Goal: Information Seeking & Learning: Learn about a topic

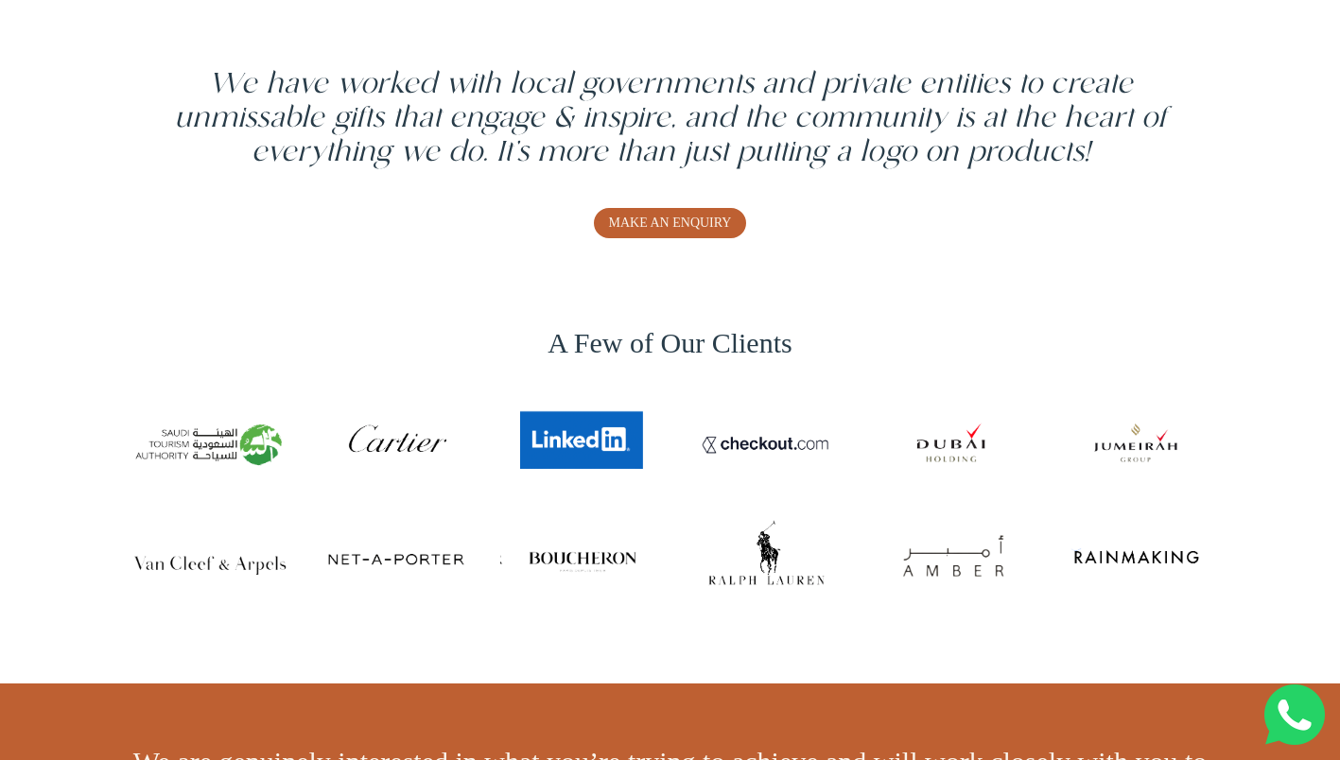
click at [649, 648] on div "A Few of Our Clients" at bounding box center [670, 477] width 1340 height 412
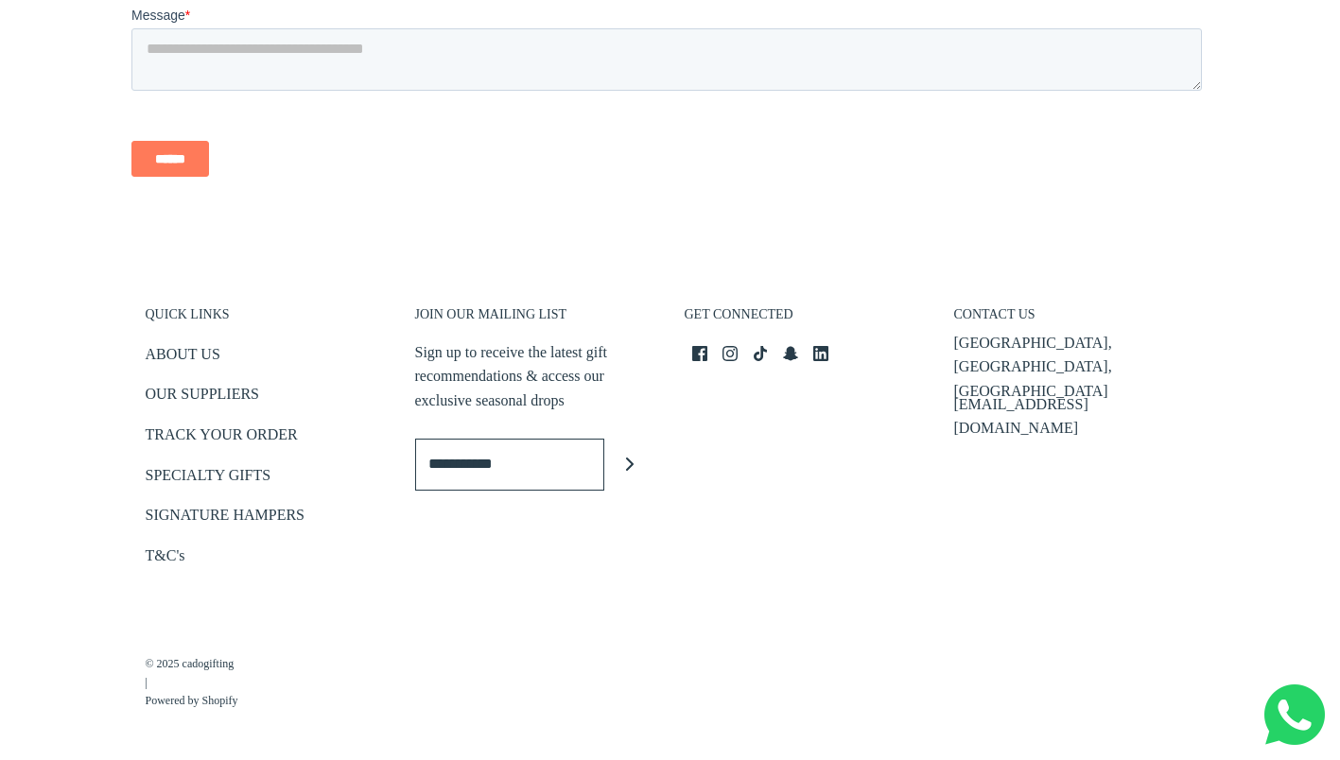
scroll to position [4342, 0]
click at [204, 351] on link "ABOUT US" at bounding box center [183, 355] width 75 height 31
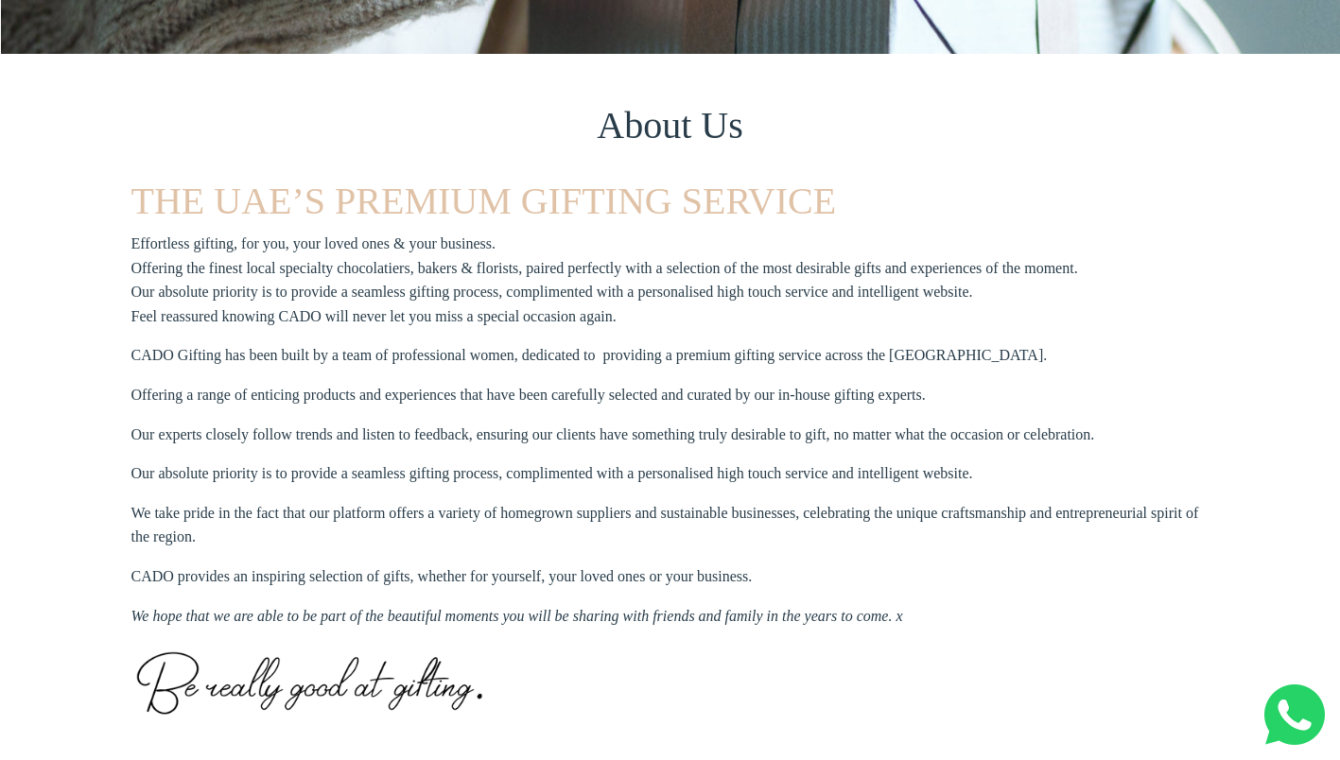
scroll to position [447, 0]
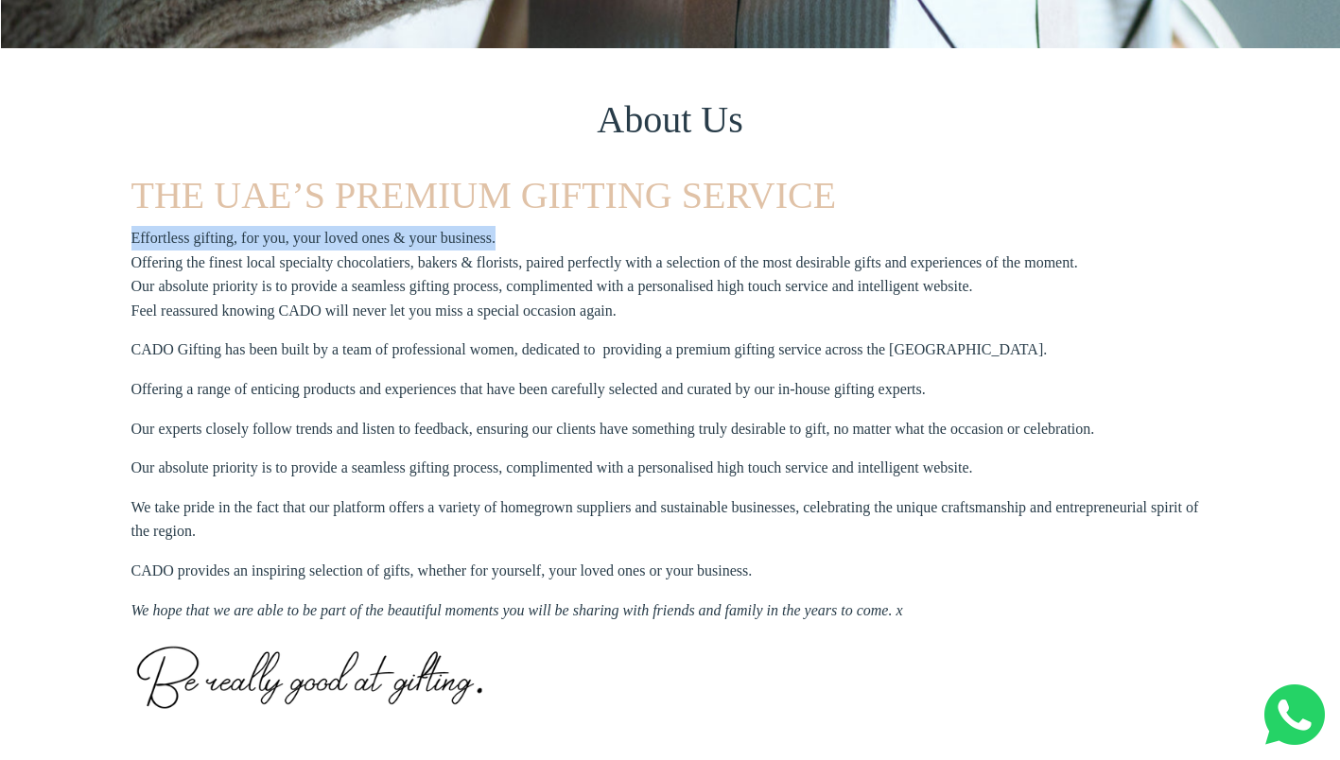
drag, startPoint x: 130, startPoint y: 234, endPoint x: 495, endPoint y: 234, distance: 365.9
click at [495, 234] on div "About Us THE UAE’S PREMIUM GIFTING SERVICE Effortless gifting, for you, your lo…" at bounding box center [670, 425] width 1340 height 755
copy p "Effortless gifting, for you, your loved ones & your business."
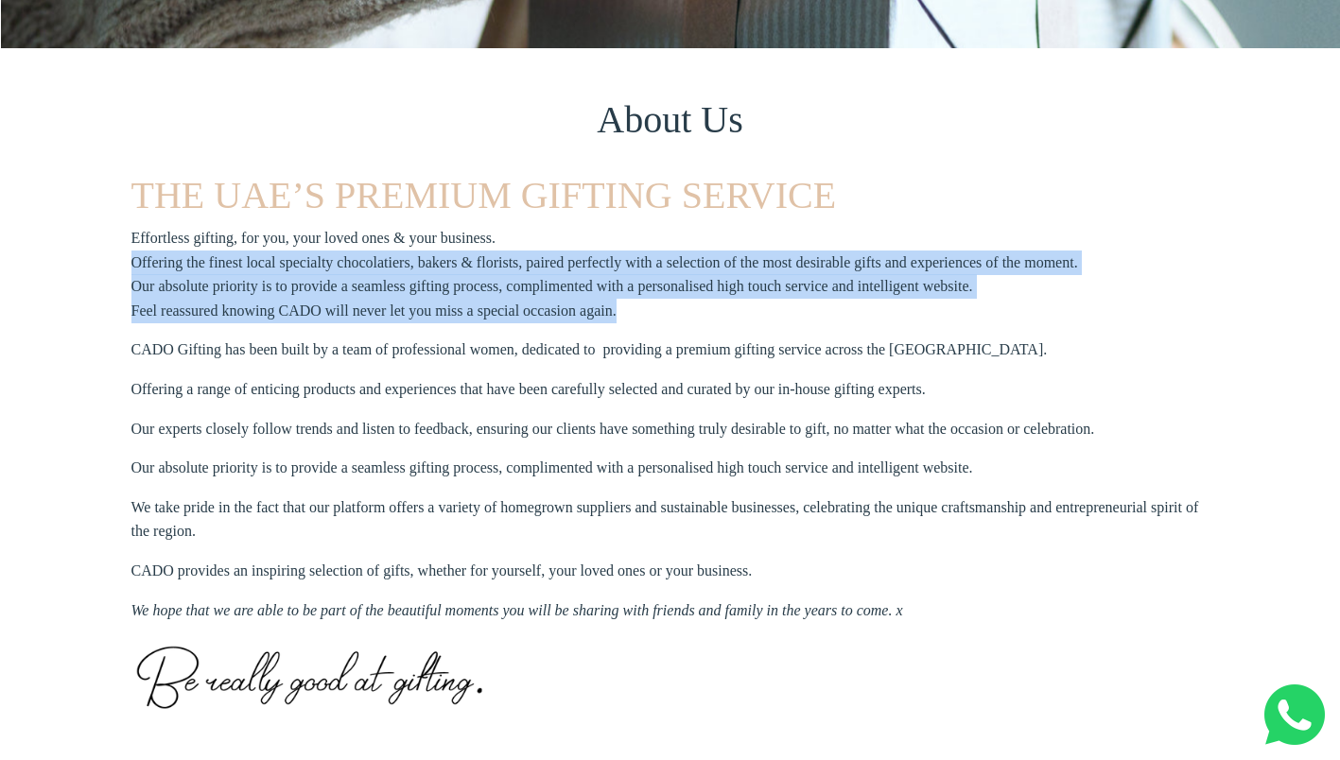
drag, startPoint x: 132, startPoint y: 261, endPoint x: 626, endPoint y: 321, distance: 497.2
click at [626, 321] on p "Effortless gifting, for you, your loved ones & your business. Offering the fine…" at bounding box center [604, 274] width 946 height 96
copy p "Offering the finest local specialty chocolatiers, bakers & florists, paired per…"
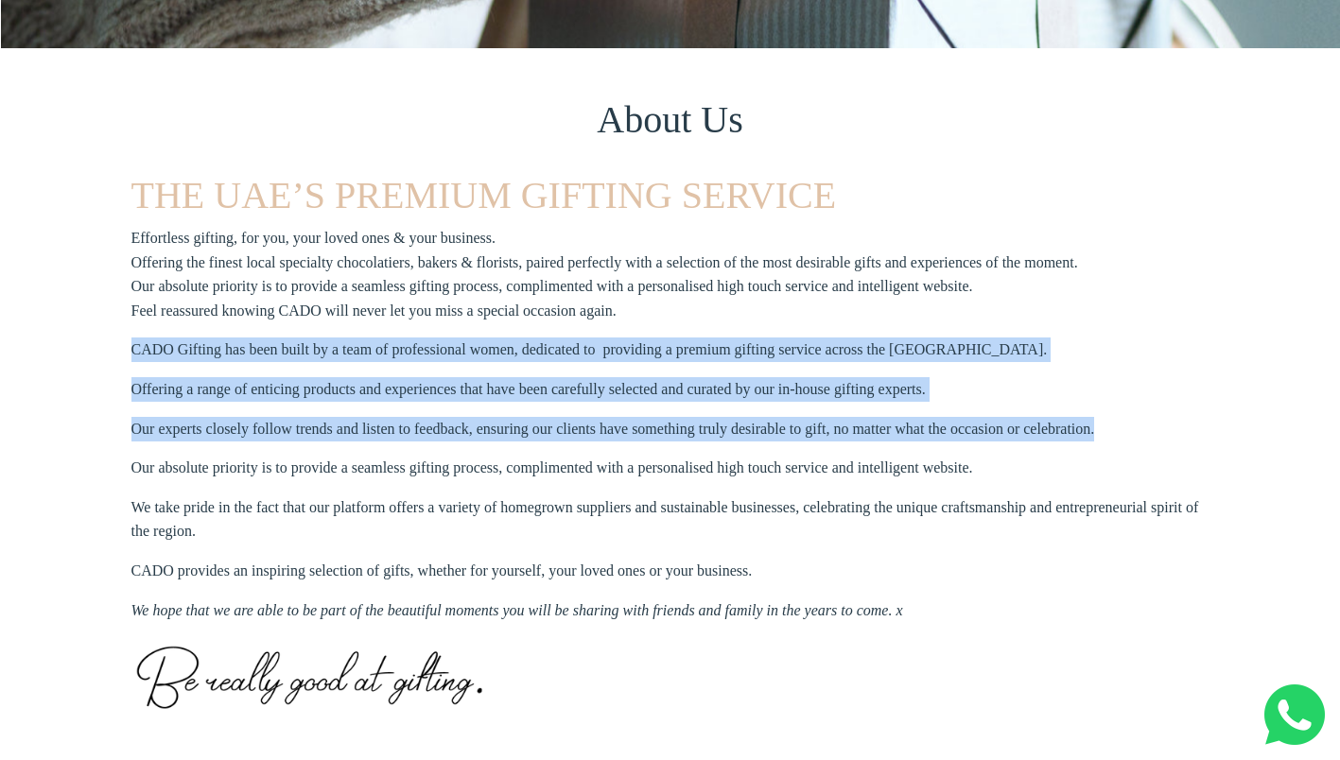
drag, startPoint x: 134, startPoint y: 345, endPoint x: 982, endPoint y: 443, distance: 853.7
click at [982, 443] on section "THE UAE’S PREMIUM GIFTING SERVICE Effortless gifting, for you, your loved ones …" at bounding box center [670, 464] width 1078 height 583
copy section "CADO Gifting has been built by a team of professional women, dedicated to provi…"
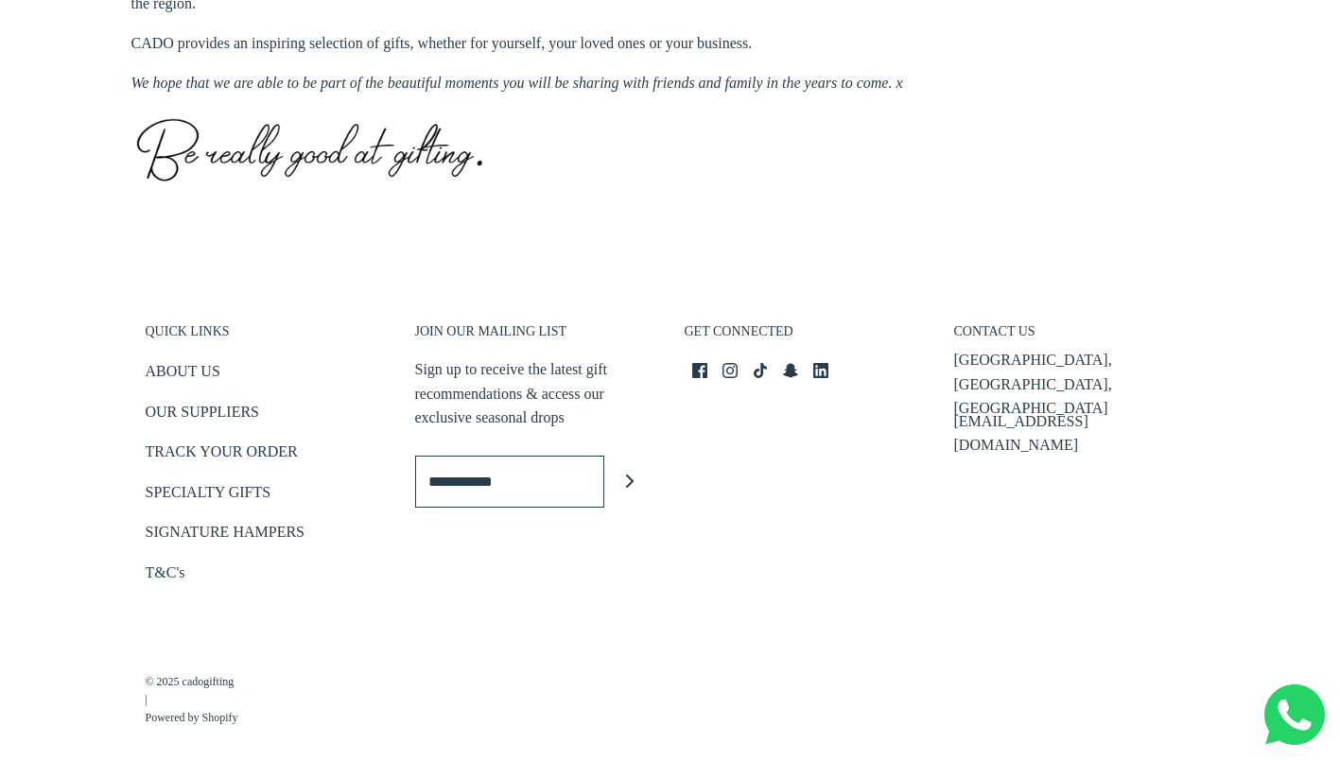
scroll to position [995, 0]
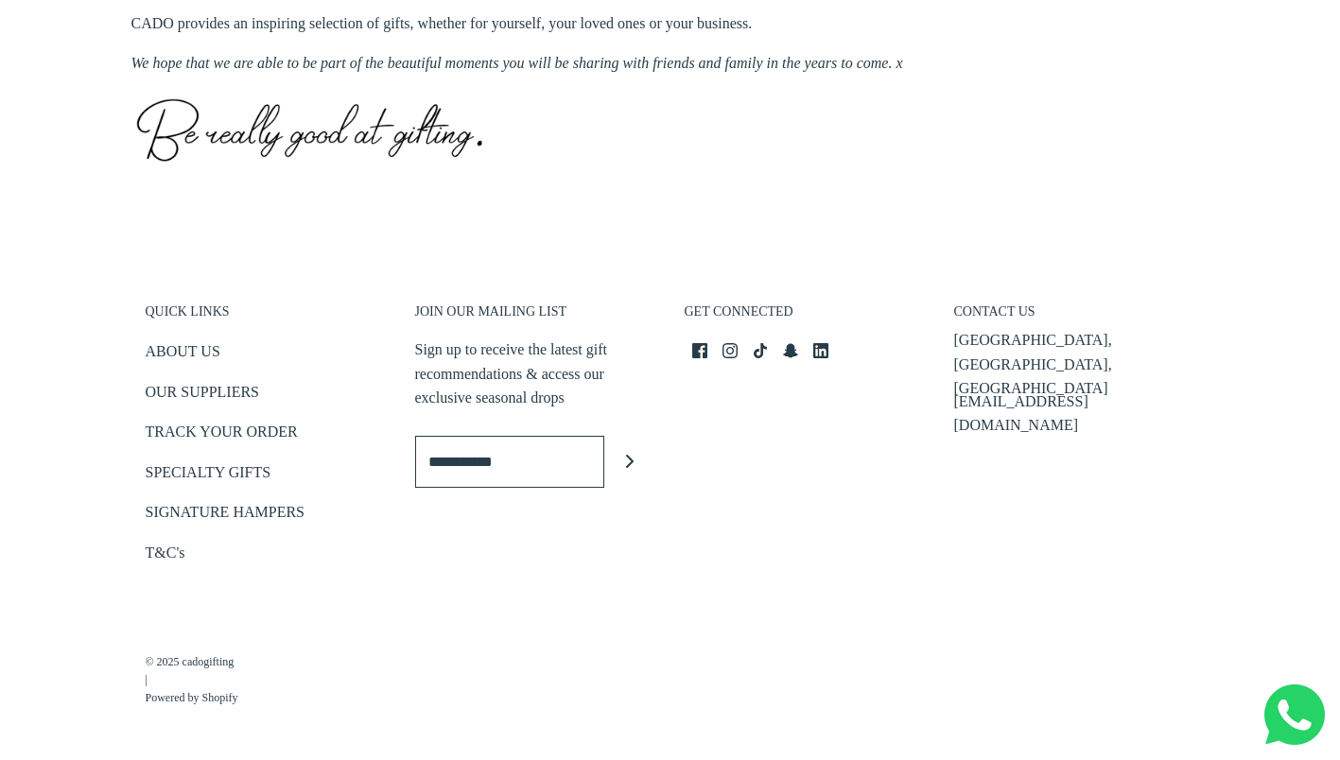
click at [203, 354] on link "ABOUT US" at bounding box center [183, 354] width 75 height 31
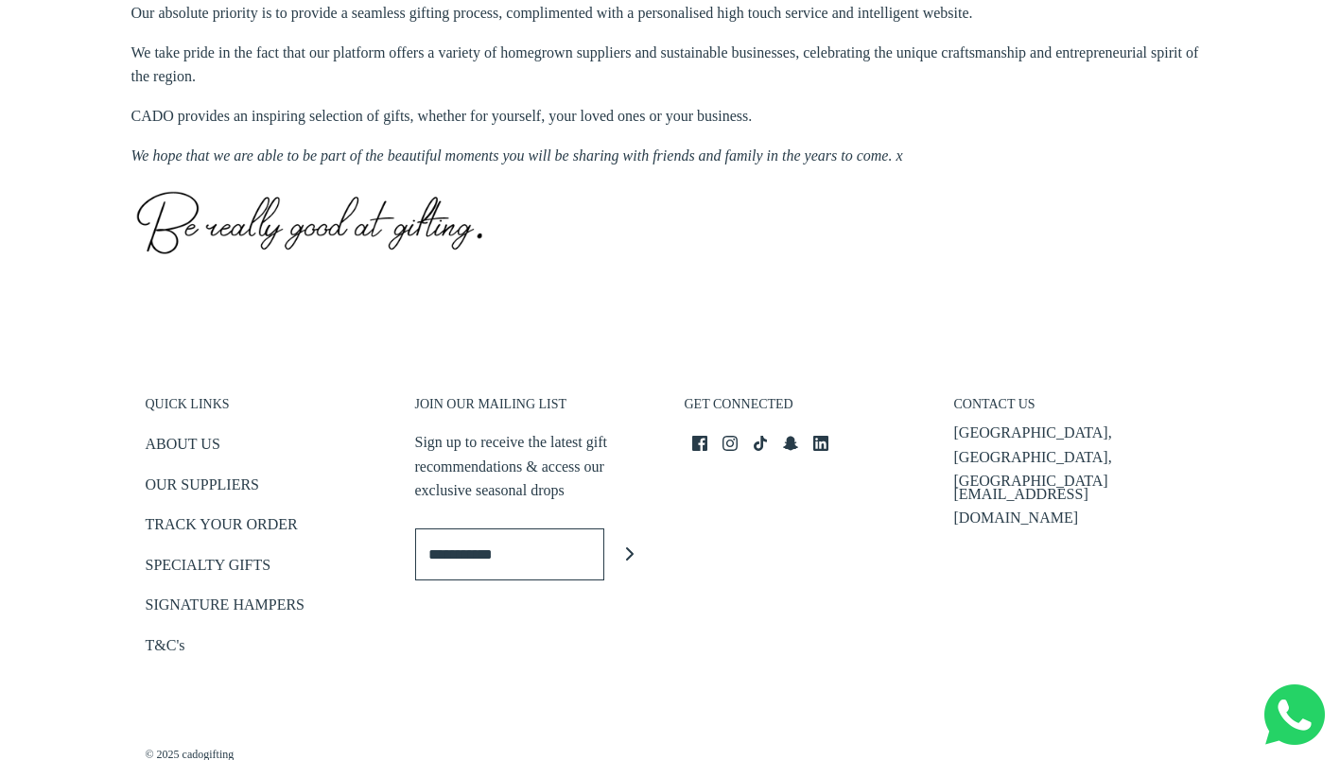
click at [197, 413] on h3 "QUICK LINKS" at bounding box center [266, 409] width 241 height 26
click at [198, 394] on div "QUICK LINKS ABOUT US OUR SUPPLIERS TRACK YOUR ORDER SPECIALTY GIFTS SIGNATURE H…" at bounding box center [265, 518] width 269 height 321
click at [188, 439] on link "ABOUT US" at bounding box center [183, 447] width 75 height 31
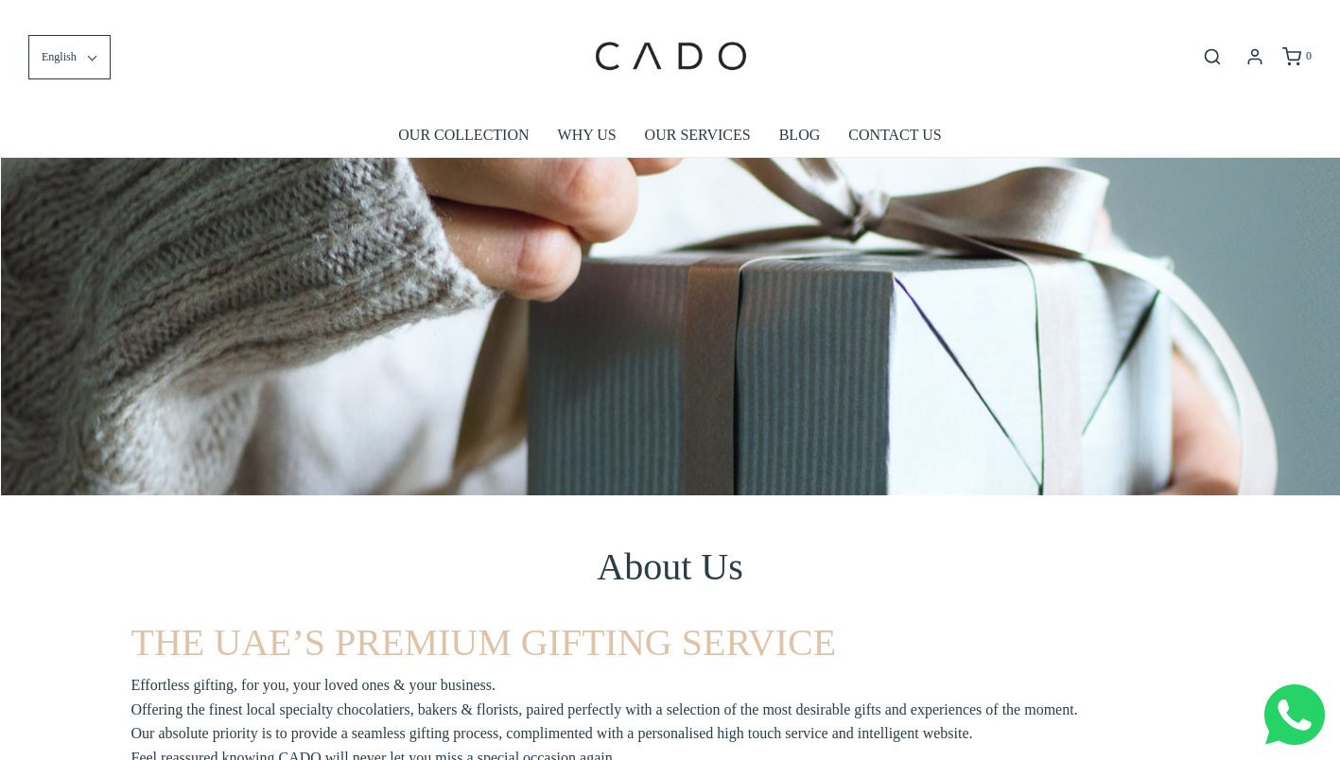
click at [698, 134] on link "OUR SERVICES" at bounding box center [698, 134] width 106 height 43
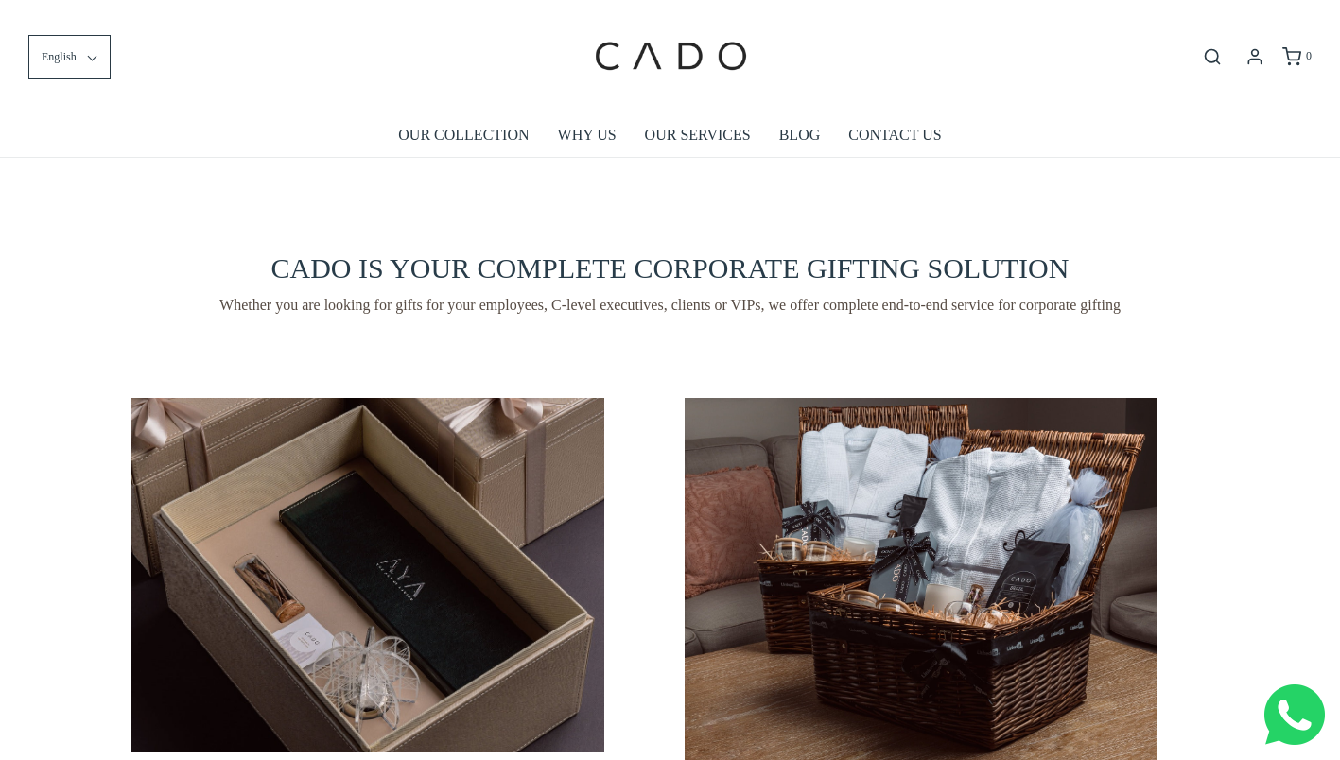
click at [479, 138] on link "OUR COLLECTION" at bounding box center [463, 134] width 130 height 43
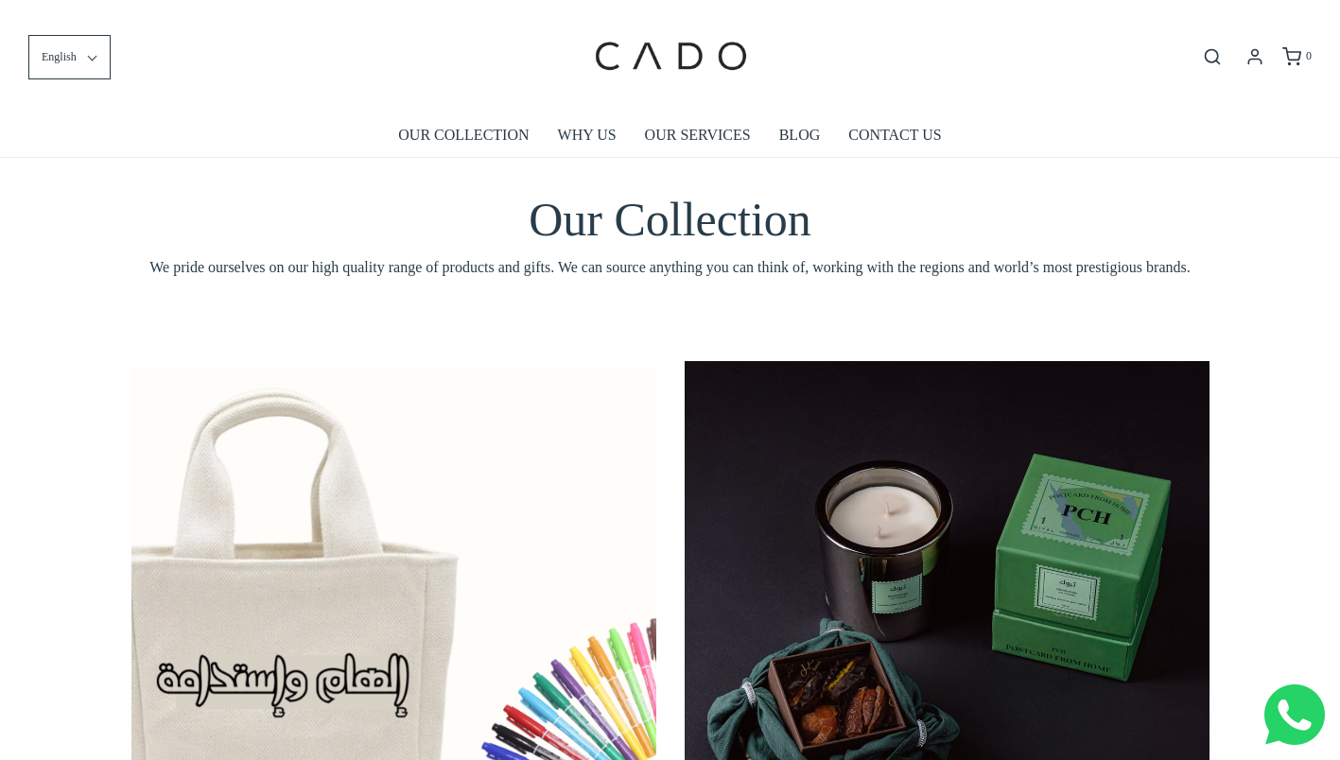
click at [700, 140] on link "OUR SERVICES" at bounding box center [698, 134] width 106 height 43
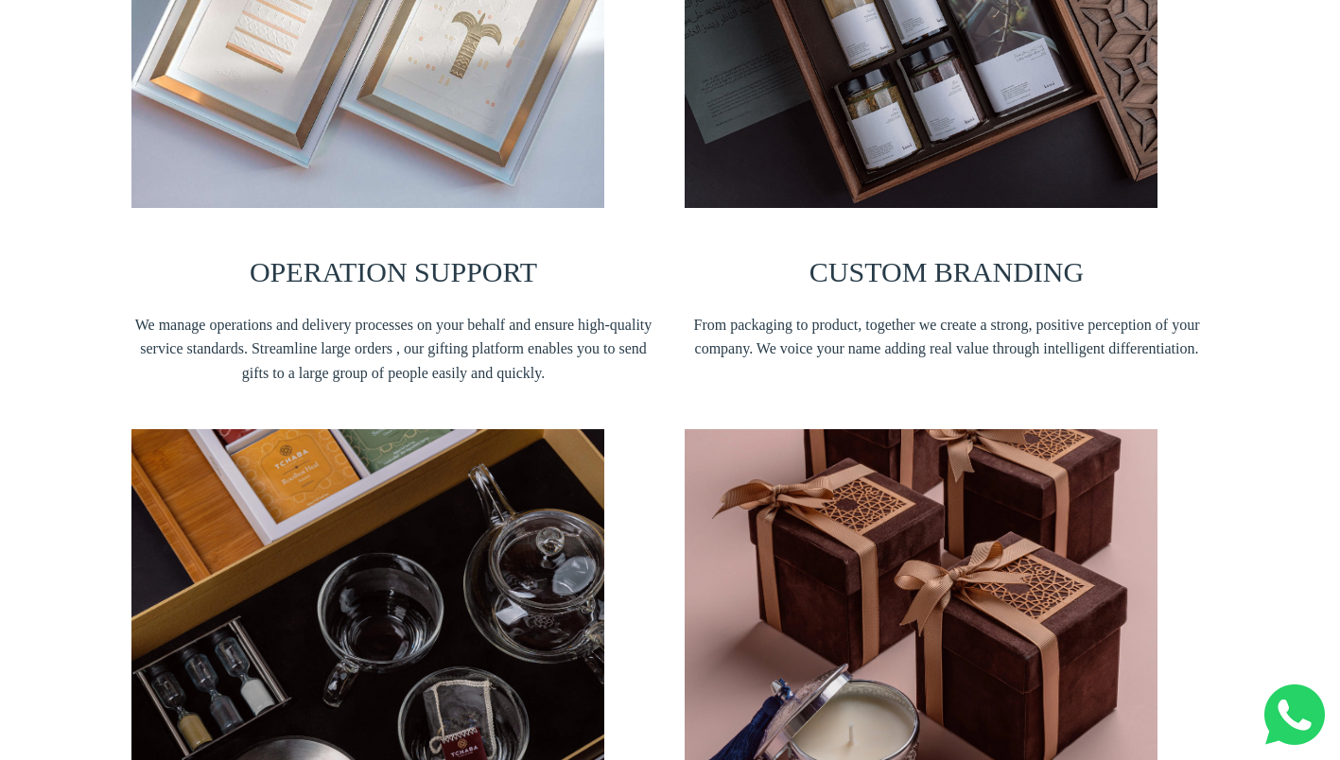
scroll to position [1229, 0]
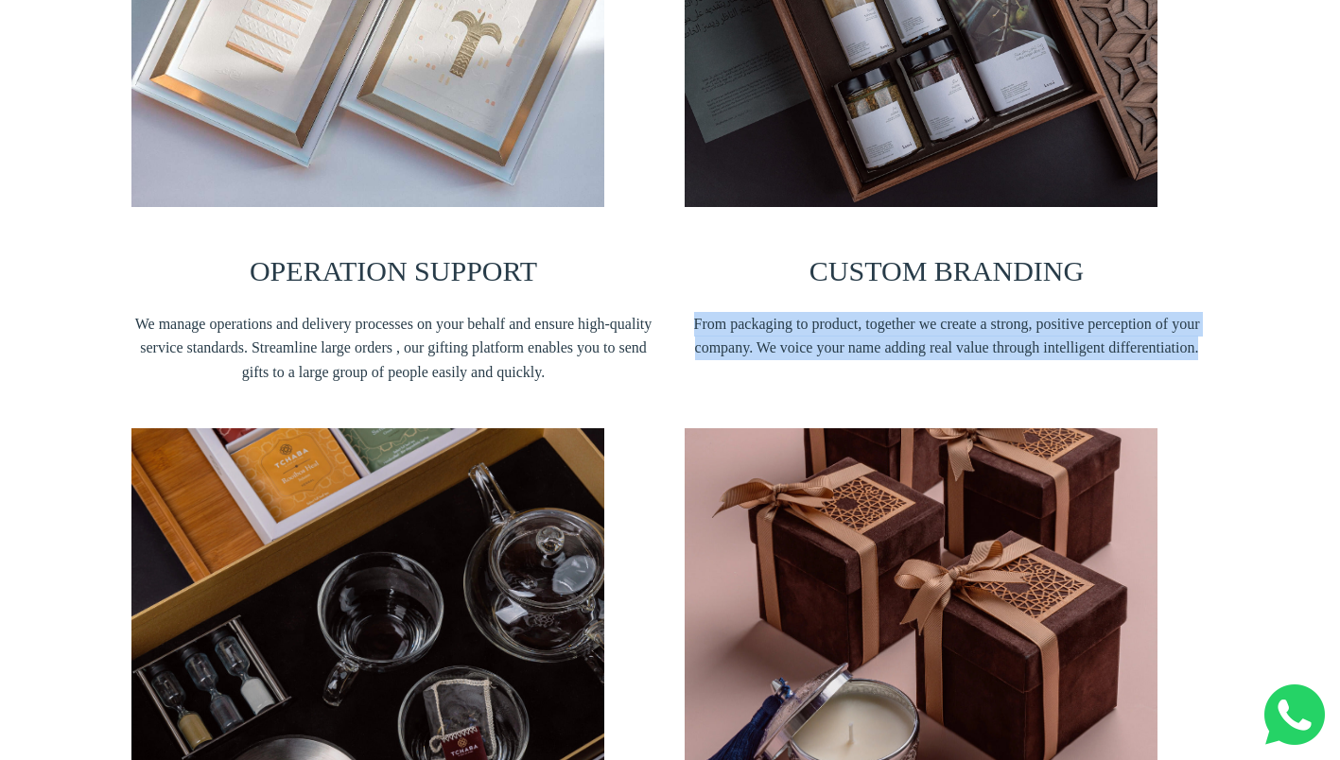
drag, startPoint x: 696, startPoint y: 319, endPoint x: 1246, endPoint y: 372, distance: 552.8
click at [1246, 372] on div "We are in the business of creative problem solving OPERATION SUPPORT We manage …" at bounding box center [670, 418] width 1340 height 1339
copy span "From packaging to product, together we create a strong, positive perception of …"
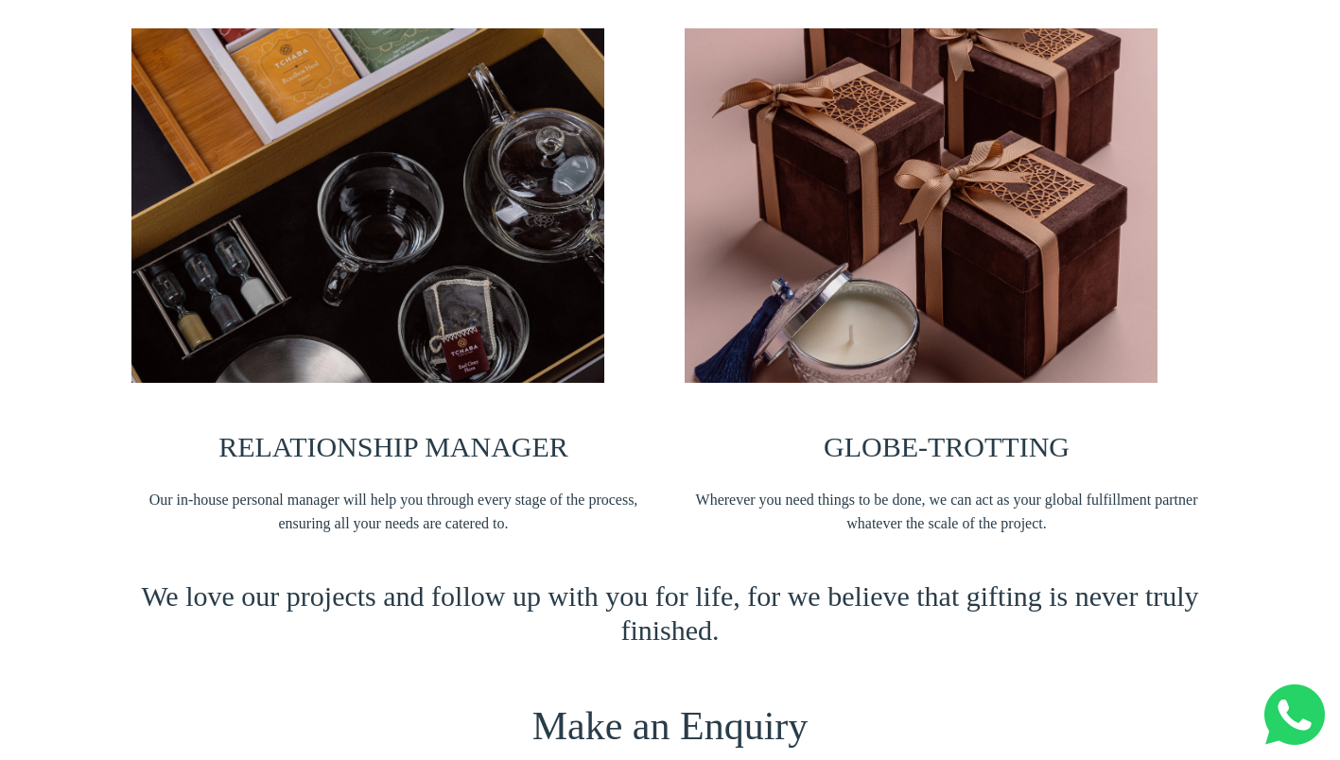
scroll to position [1629, 0]
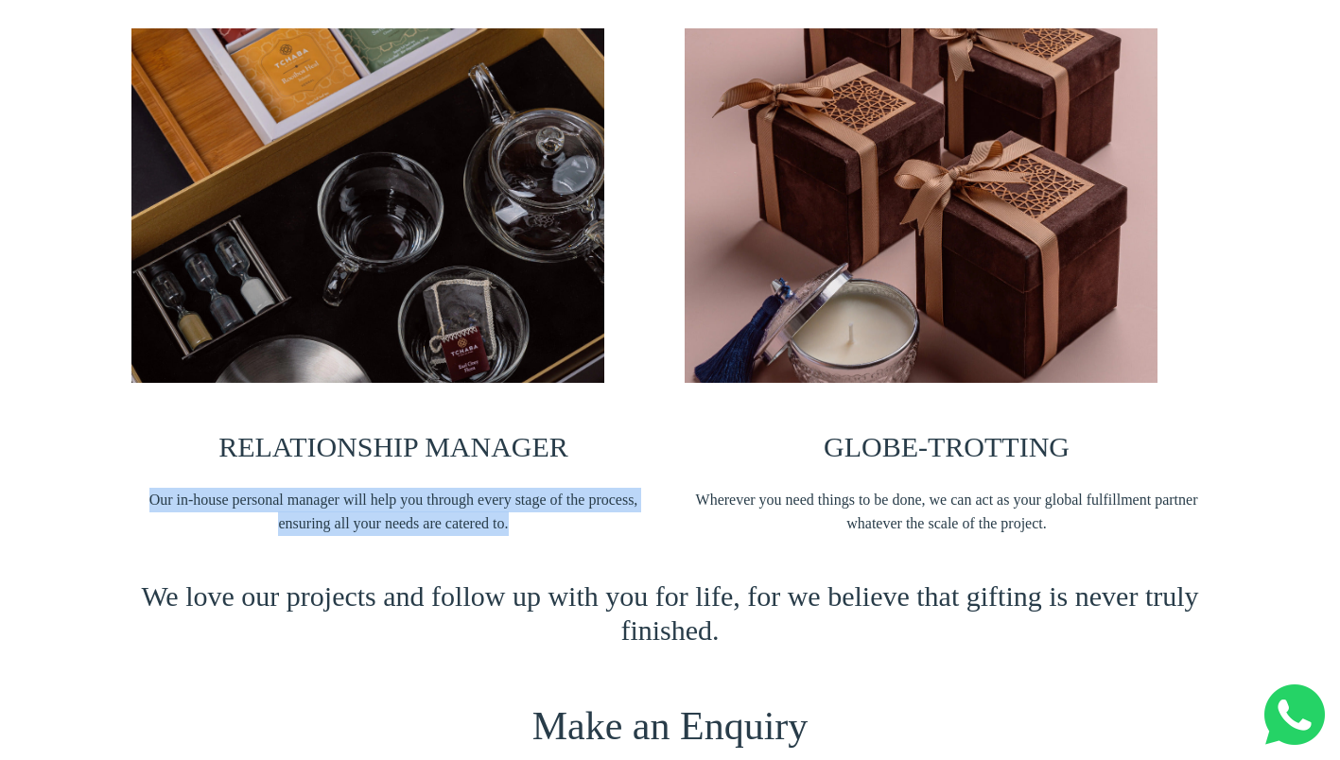
drag, startPoint x: 149, startPoint y: 501, endPoint x: 532, endPoint y: 531, distance: 384.1
click at [532, 531] on span "Our in-house personal manager will help you through every stage of the process,…" at bounding box center [393, 512] width 525 height 48
copy span "Our in-house personal manager will help you through every stage of the process,…"
